Goal: Use online tool/utility: Utilize a website feature to perform a specific function

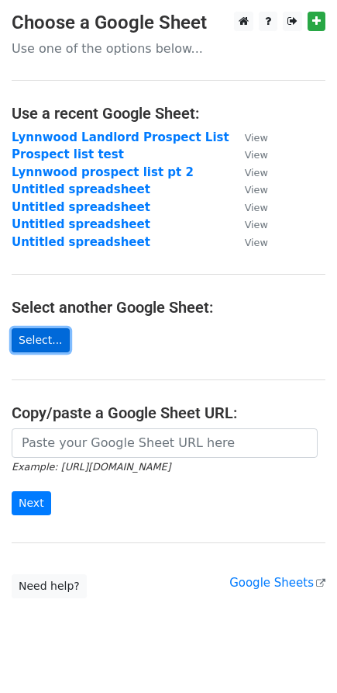
click at [54, 341] on link "Select..." at bounding box center [41, 340] width 58 height 24
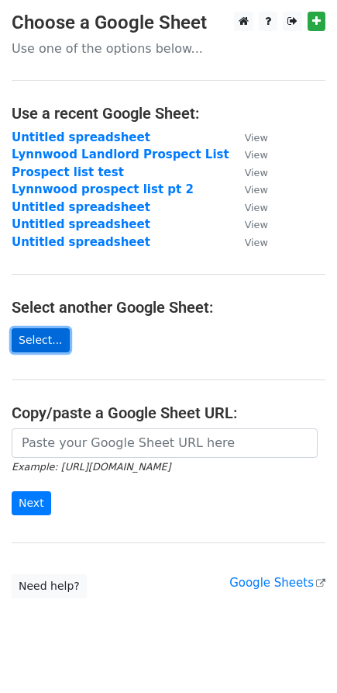
click at [39, 339] on link "Select..." at bounding box center [41, 340] width 58 height 24
